Goal: Transaction & Acquisition: Purchase product/service

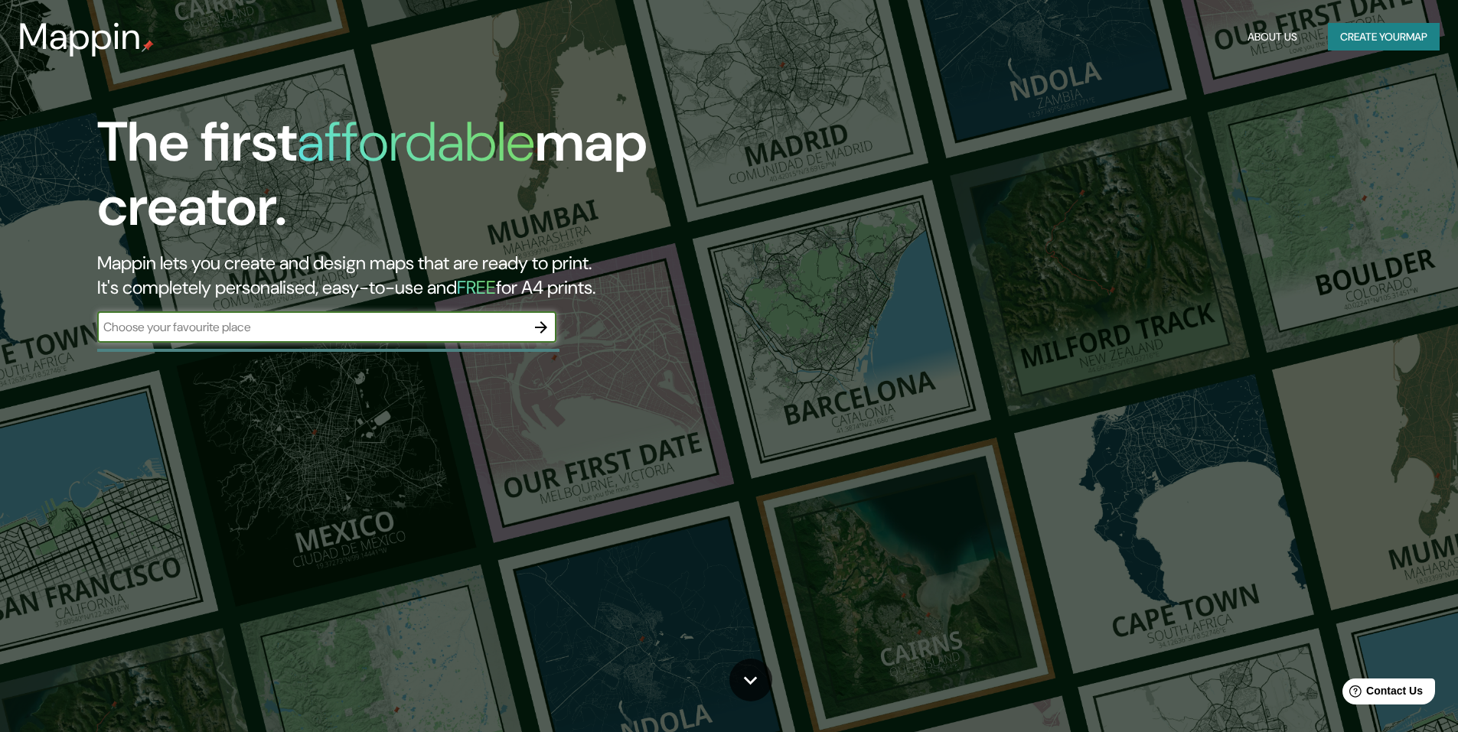
click at [328, 329] on input "text" at bounding box center [311, 327] width 429 height 18
click at [546, 327] on icon "button" at bounding box center [541, 327] width 12 height 12
click at [198, 331] on input "text" at bounding box center [311, 327] width 429 height 18
type input "[GEOGRAPHIC_DATA]"
click at [540, 330] on icon "button" at bounding box center [541, 327] width 18 height 18
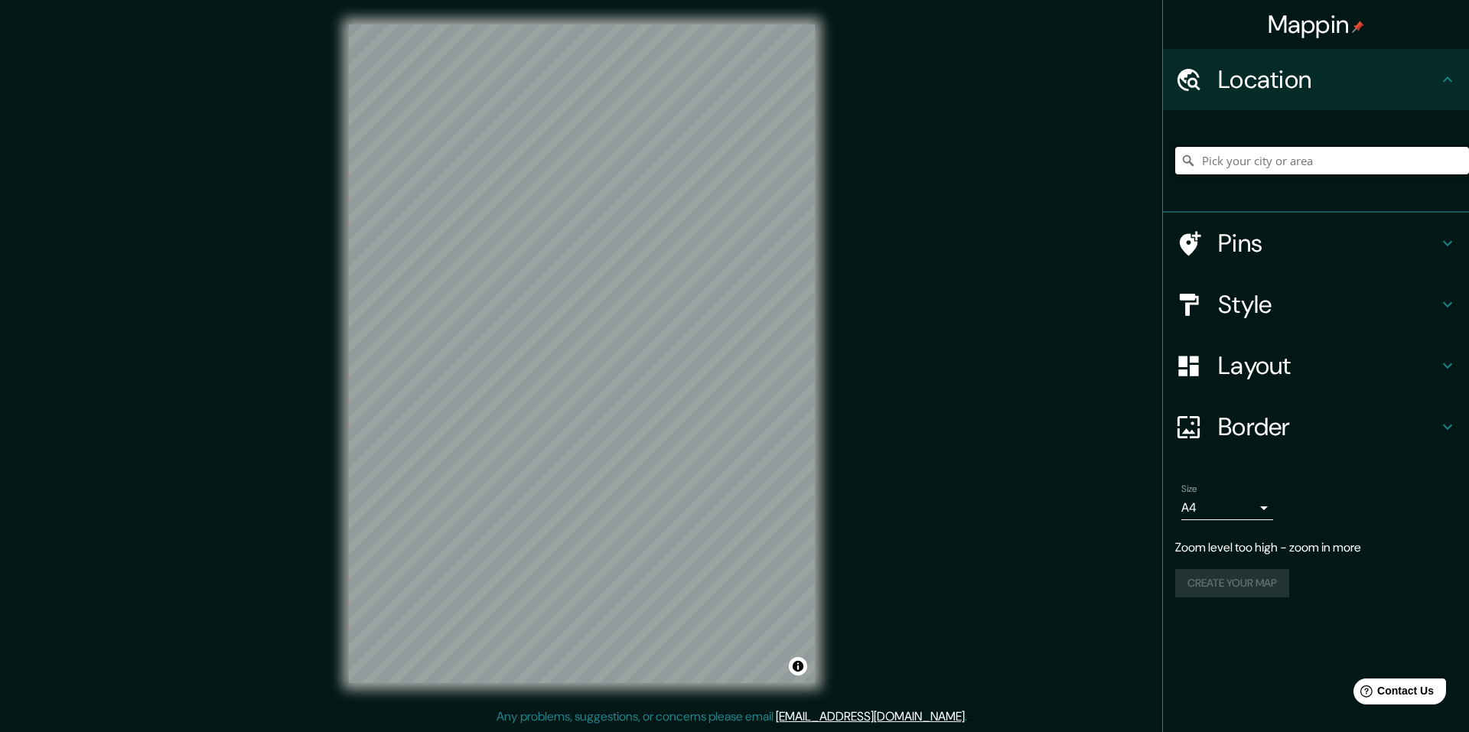
click at [1250, 166] on input "Pick your city or area" at bounding box center [1322, 161] width 294 height 28
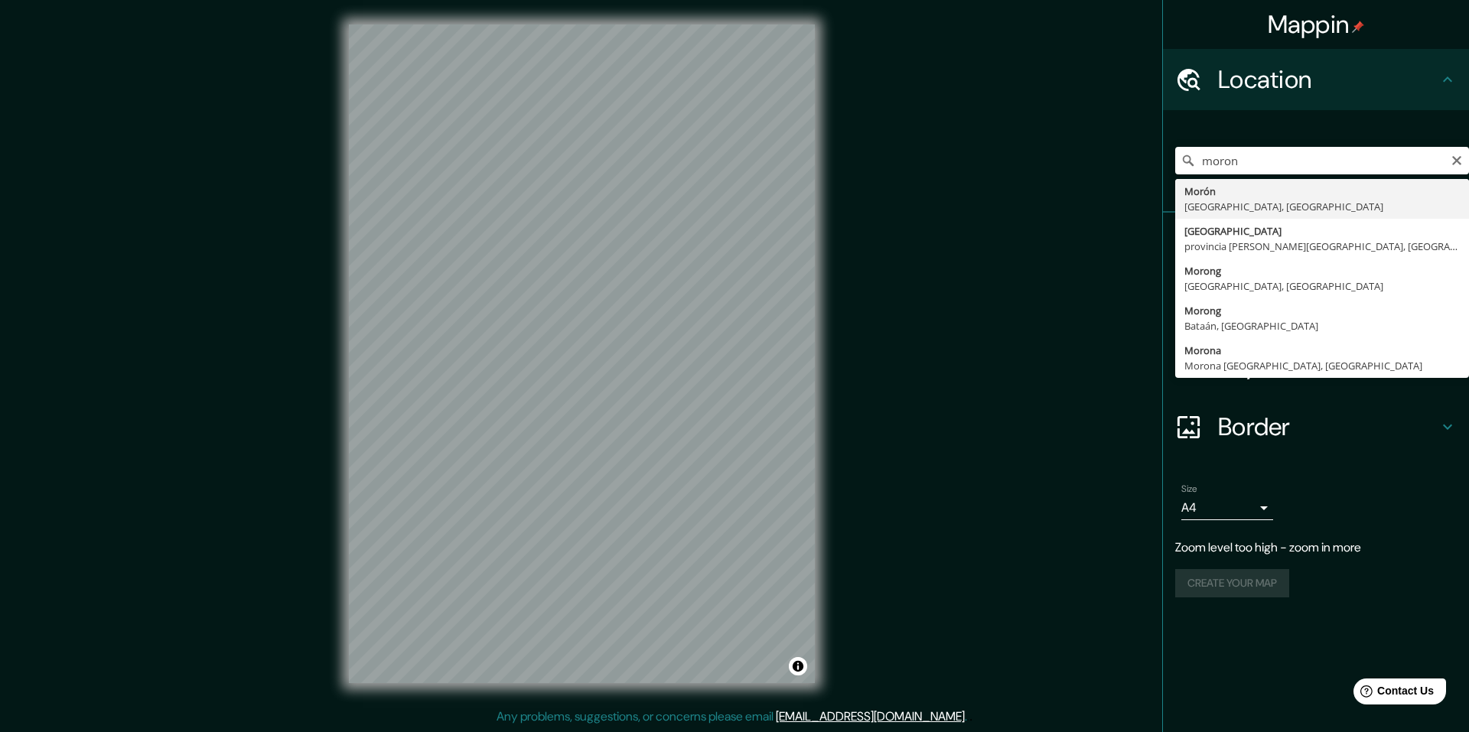
type input "Morón, [GEOGRAPHIC_DATA], [GEOGRAPHIC_DATA]"
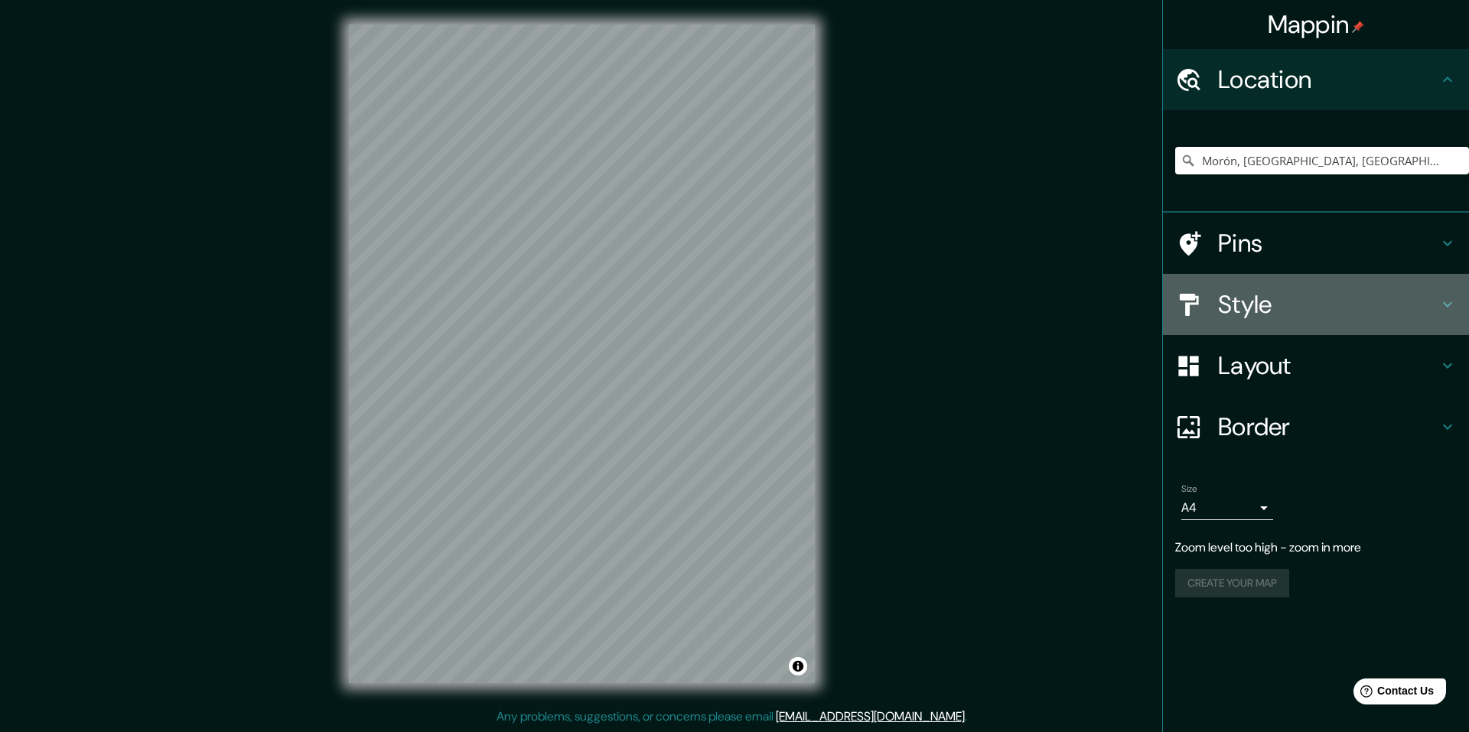
click at [1296, 302] on h4 "Style" at bounding box center [1328, 304] width 220 height 31
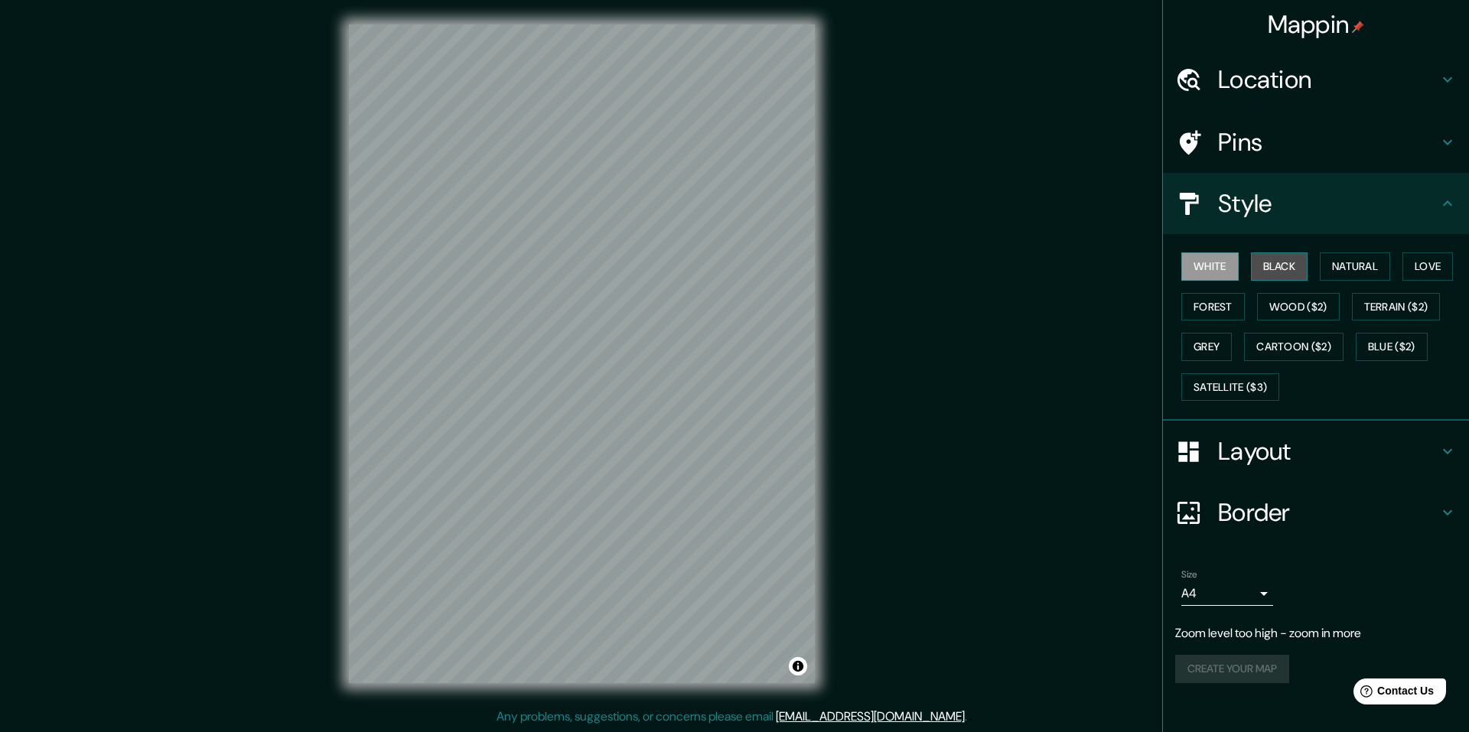
click at [1292, 265] on button "Black" at bounding box center [1279, 267] width 57 height 28
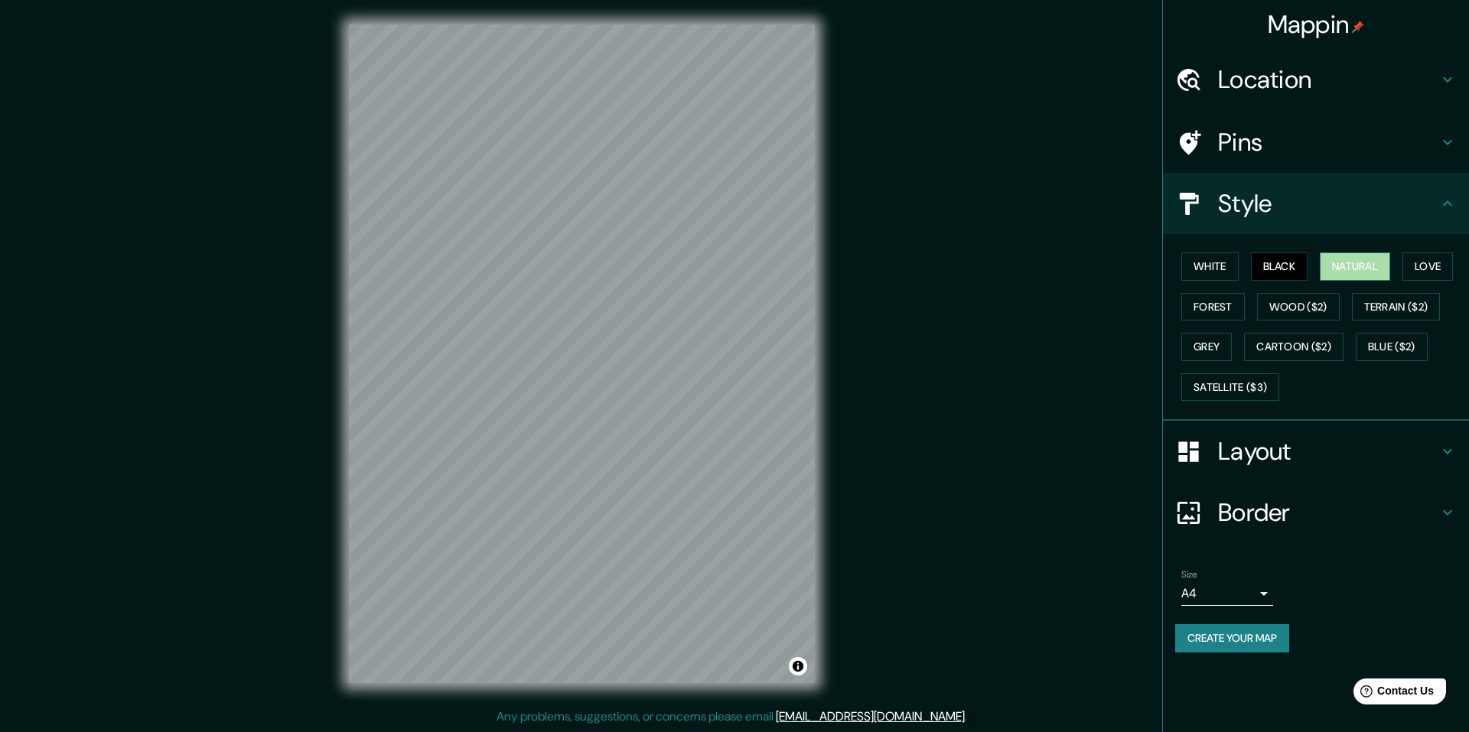
click at [1348, 268] on button "Natural" at bounding box center [1355, 267] width 70 height 28
click at [1428, 269] on button "Love" at bounding box center [1428, 267] width 51 height 28
click at [1224, 314] on button "Forest" at bounding box center [1213, 307] width 64 height 28
click at [1274, 311] on button "Wood ($2)" at bounding box center [1298, 307] width 83 height 28
click at [1235, 384] on button "Satellite ($3)" at bounding box center [1230, 387] width 98 height 28
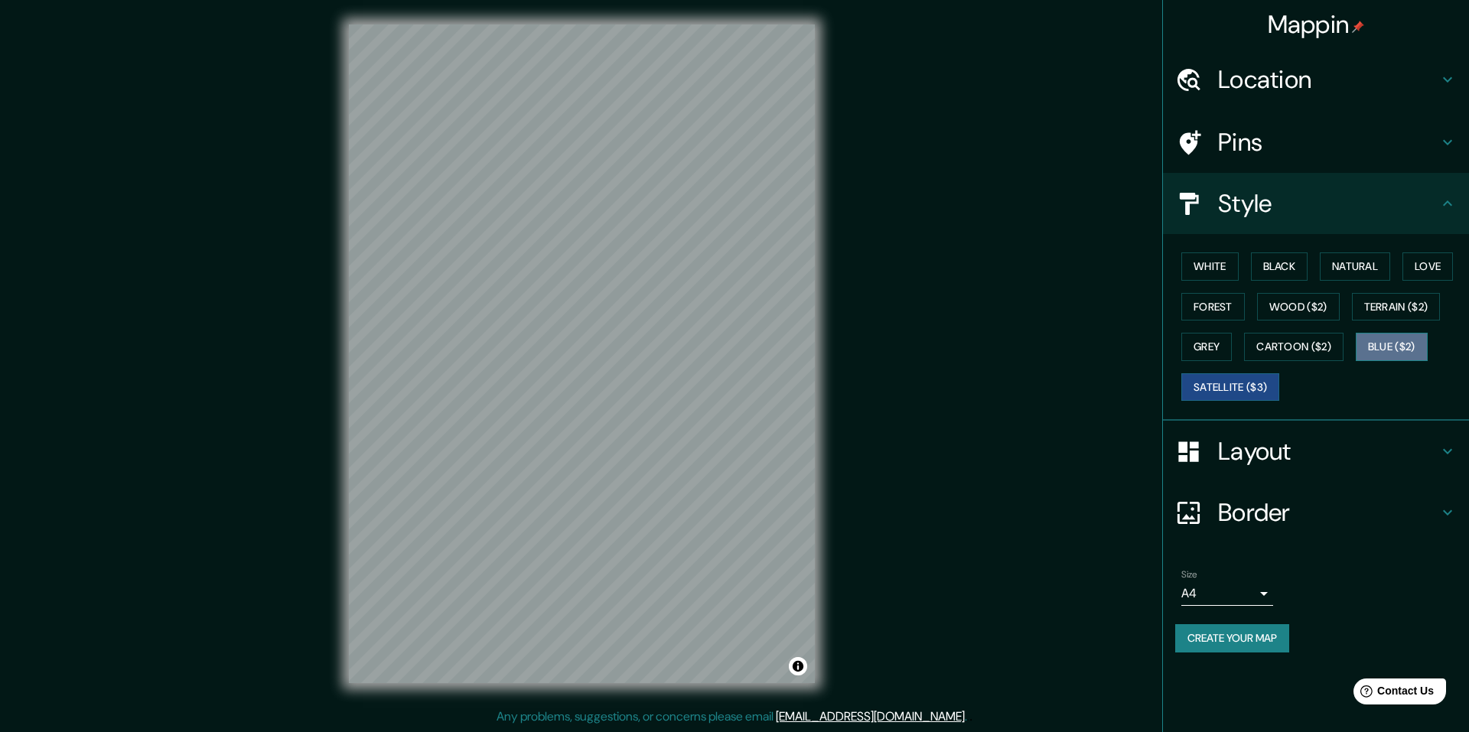
click at [1386, 345] on button "Blue ($2)" at bounding box center [1392, 347] width 72 height 28
click at [1308, 352] on button "Cartoon ($2)" at bounding box center [1293, 347] width 99 height 28
